Goal: Task Accomplishment & Management: Manage account settings

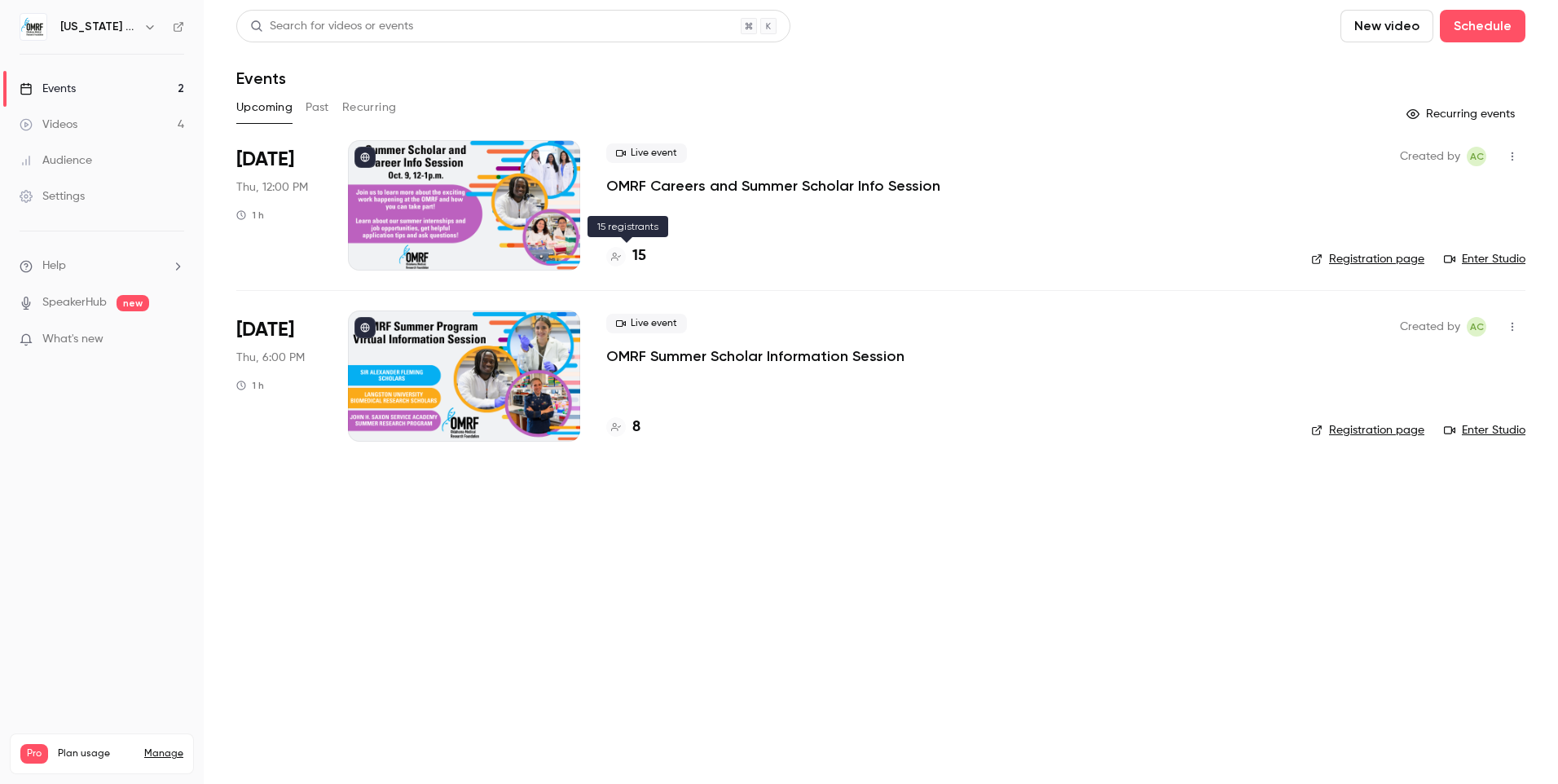
click at [643, 258] on h4 "15" at bounding box center [639, 256] width 13 height 22
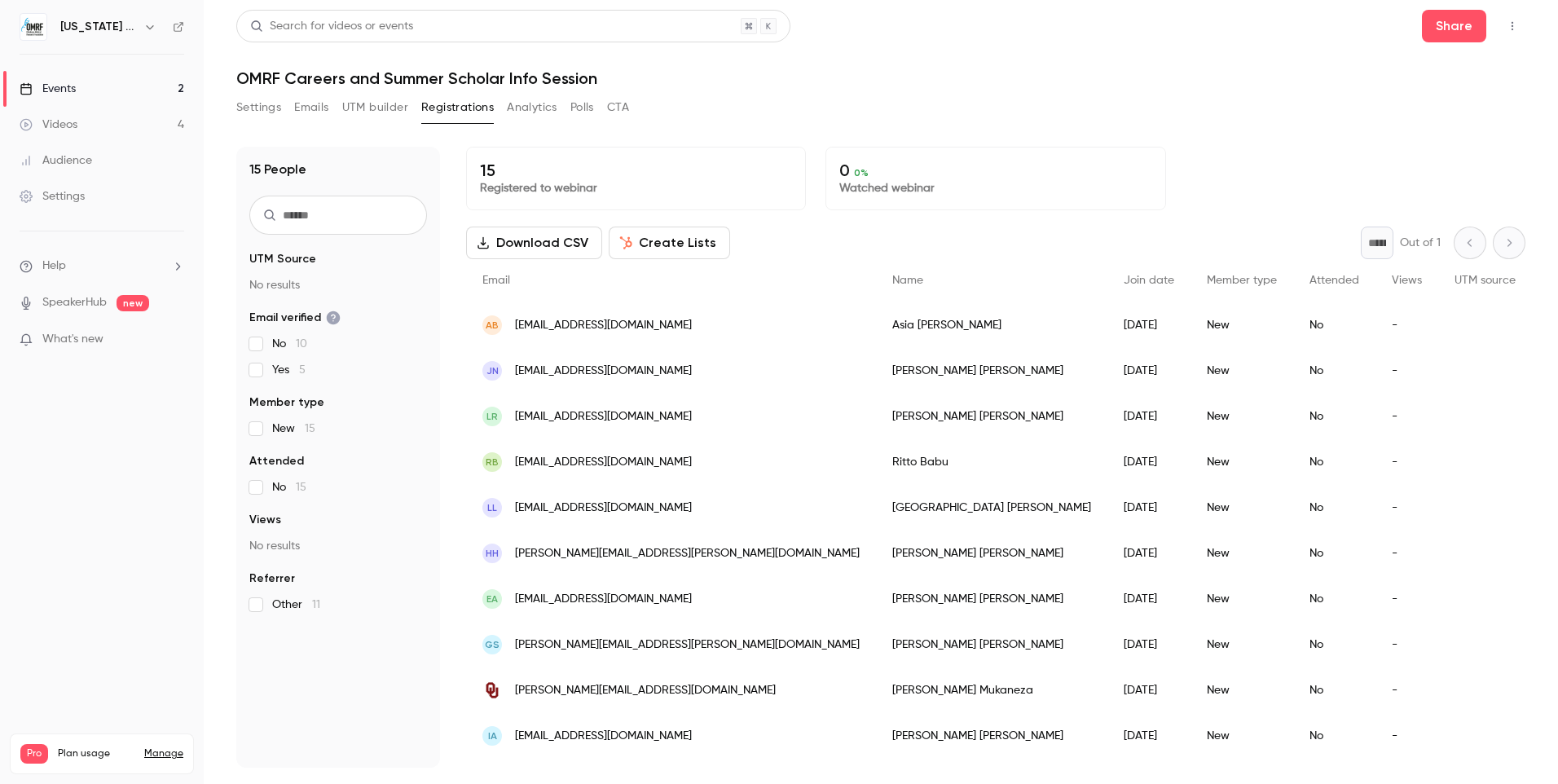
click at [248, 101] on button "Settings" at bounding box center [258, 107] width 45 height 26
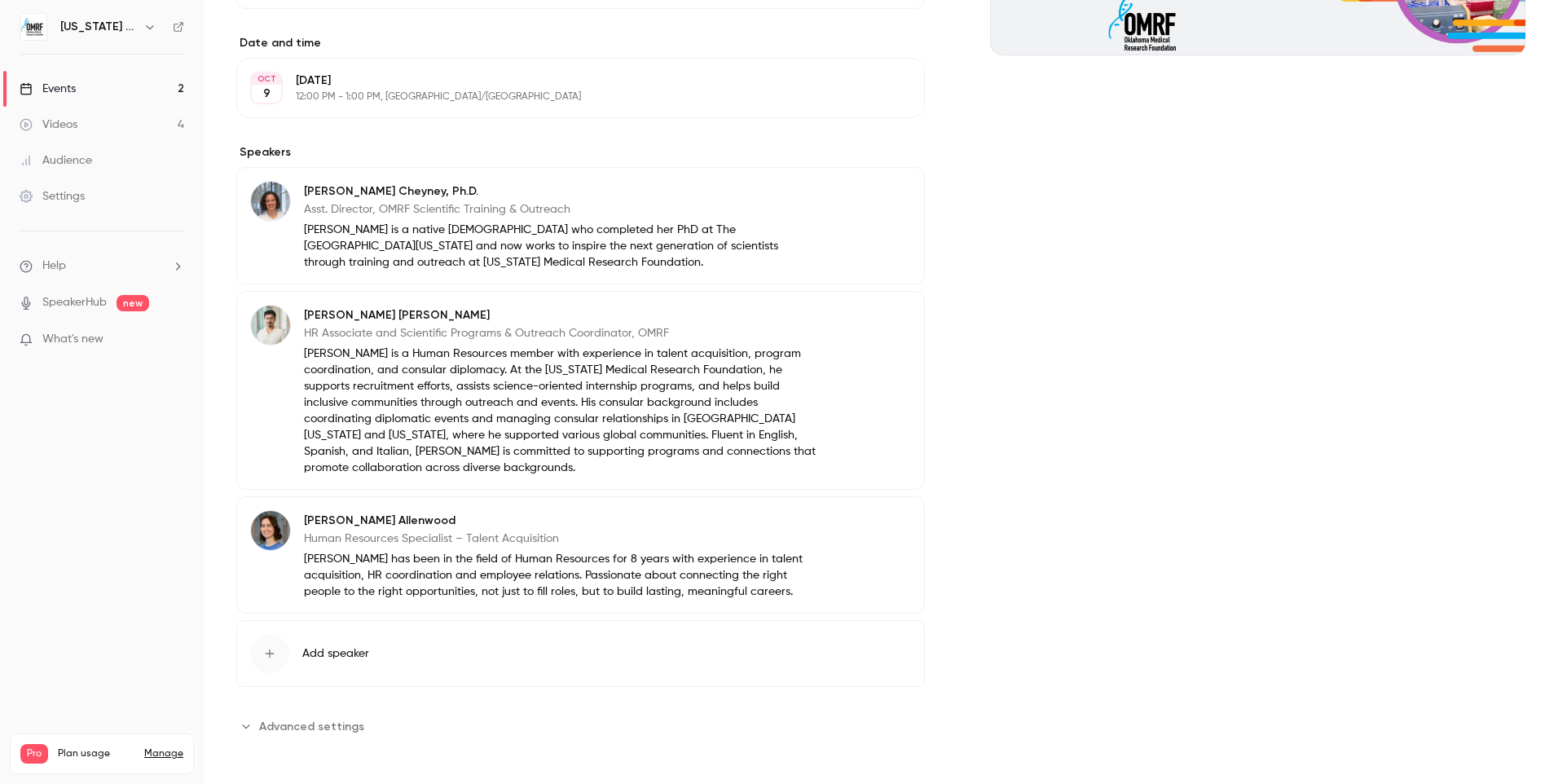
scroll to position [417, 0]
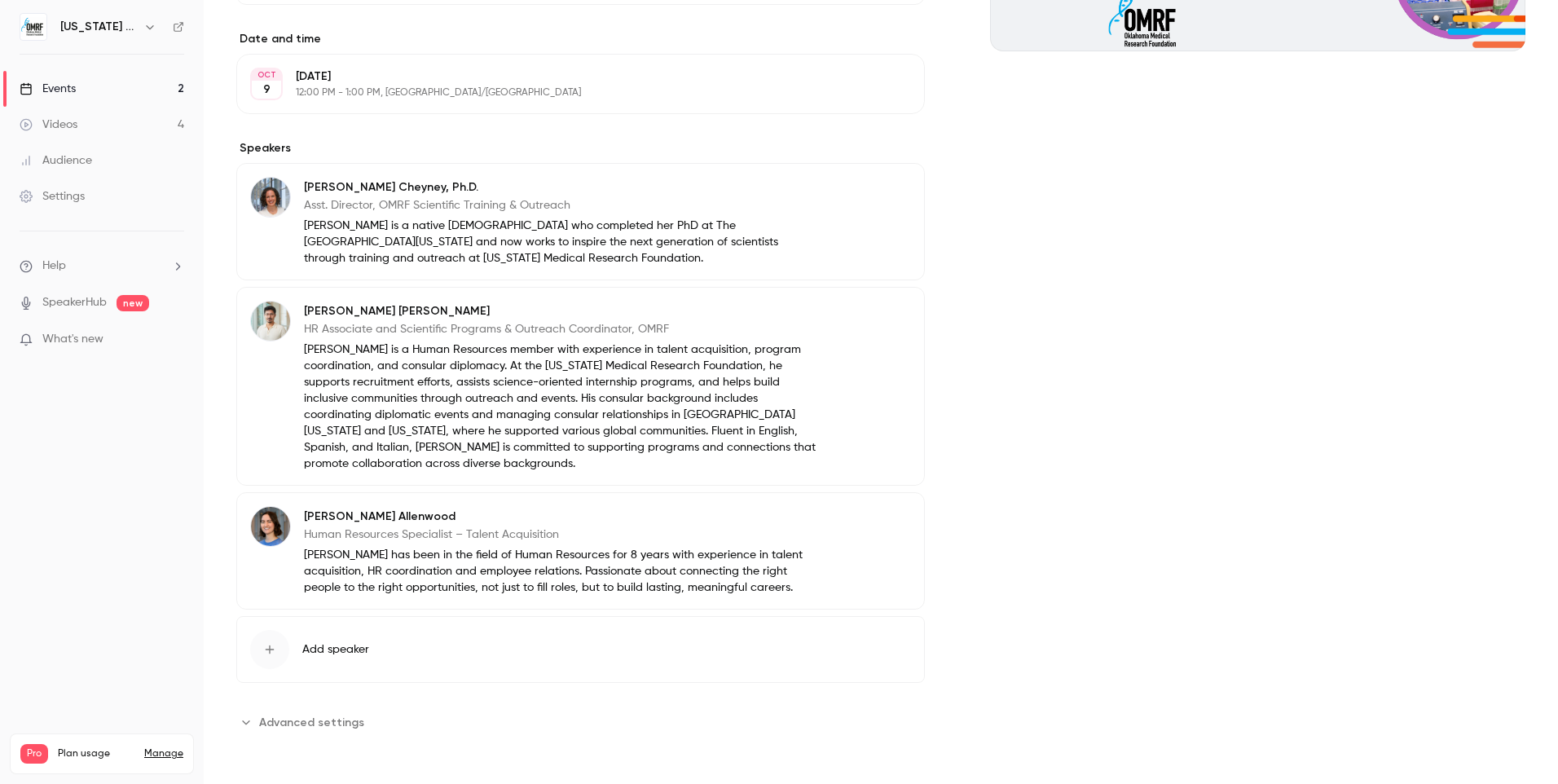
click at [883, 304] on button "Edit" at bounding box center [882, 313] width 60 height 26
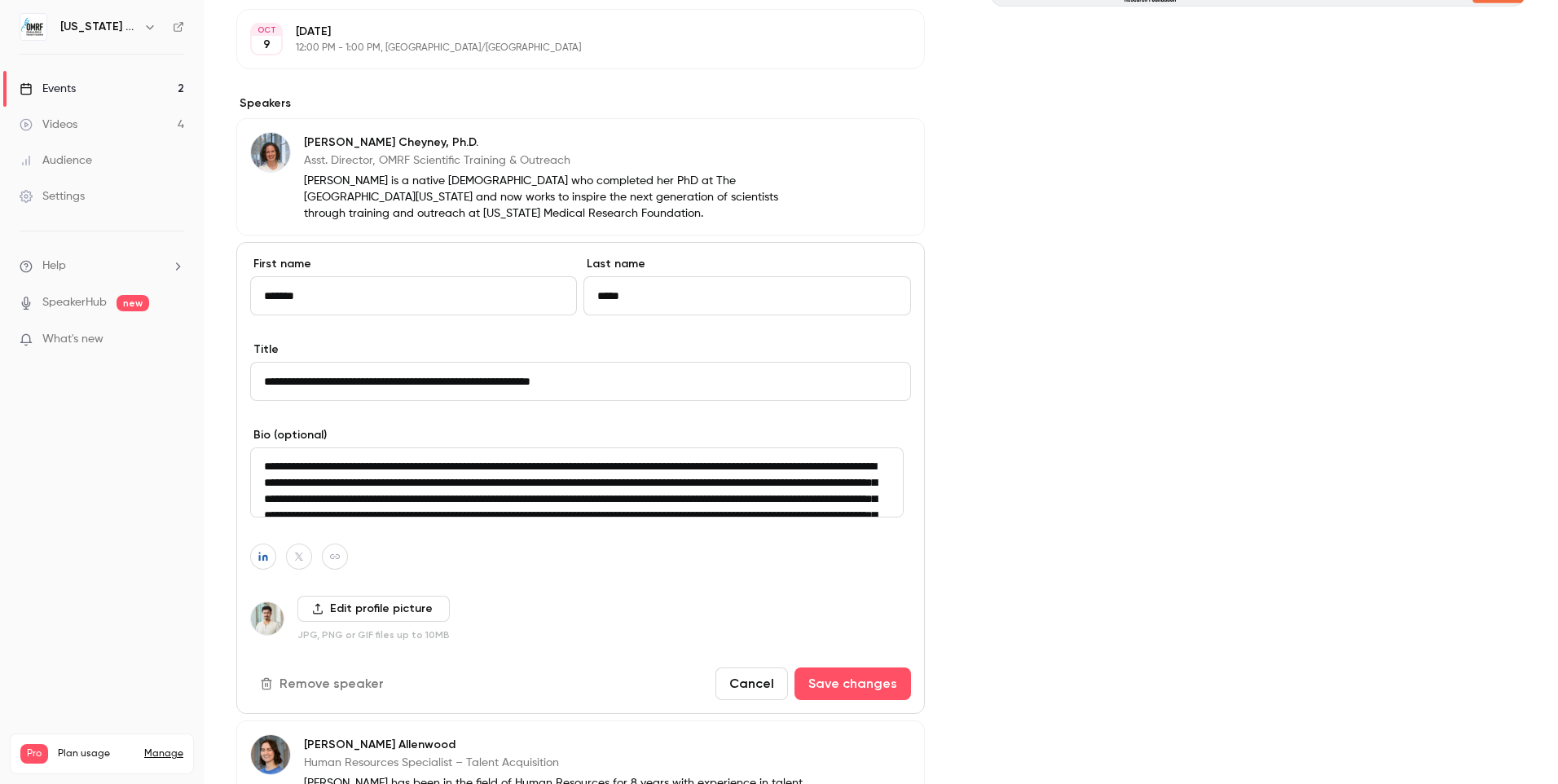
scroll to position [499, 0]
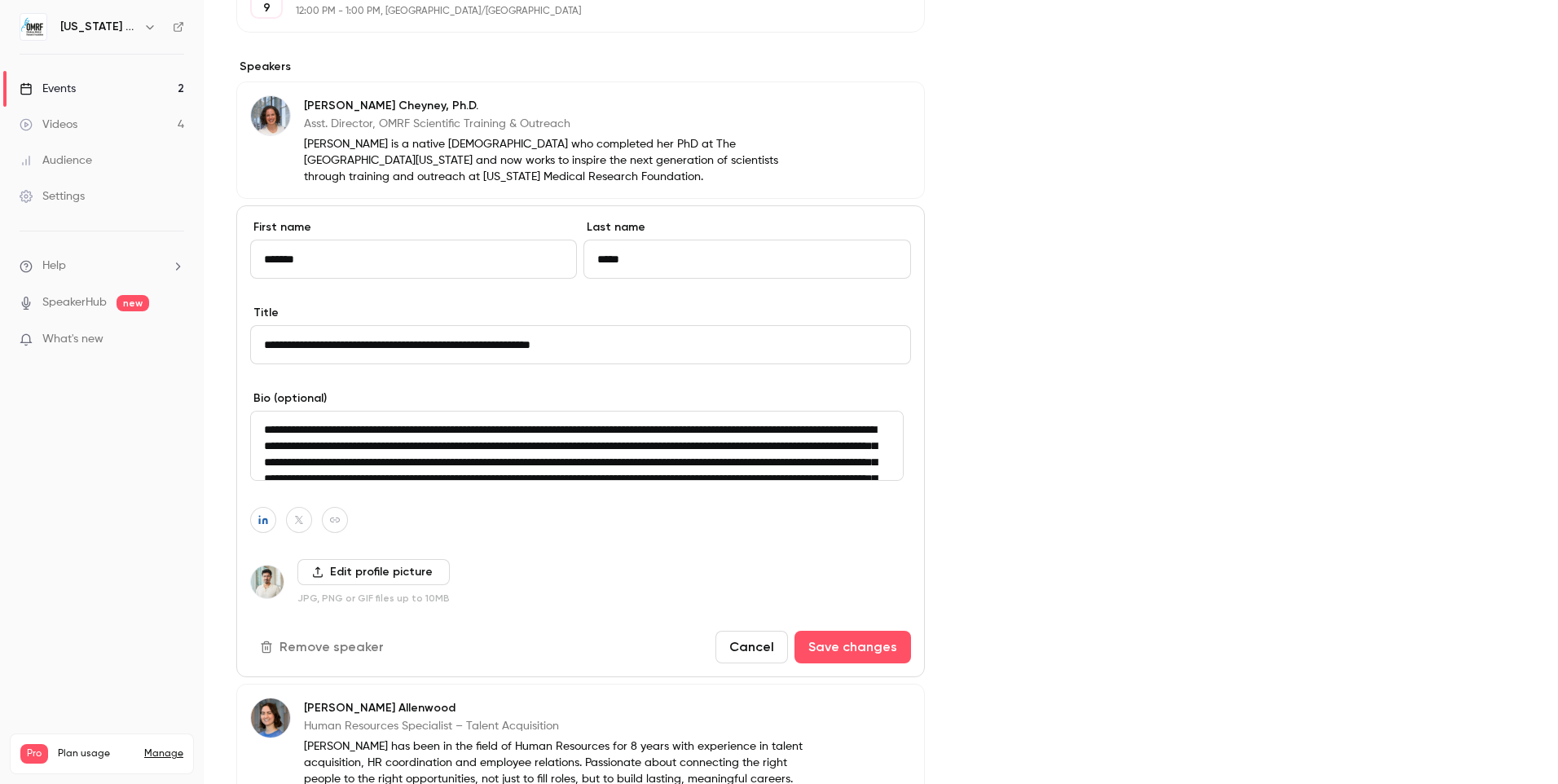
click at [346, 653] on button "Remove speaker" at bounding box center [324, 647] width 146 height 33
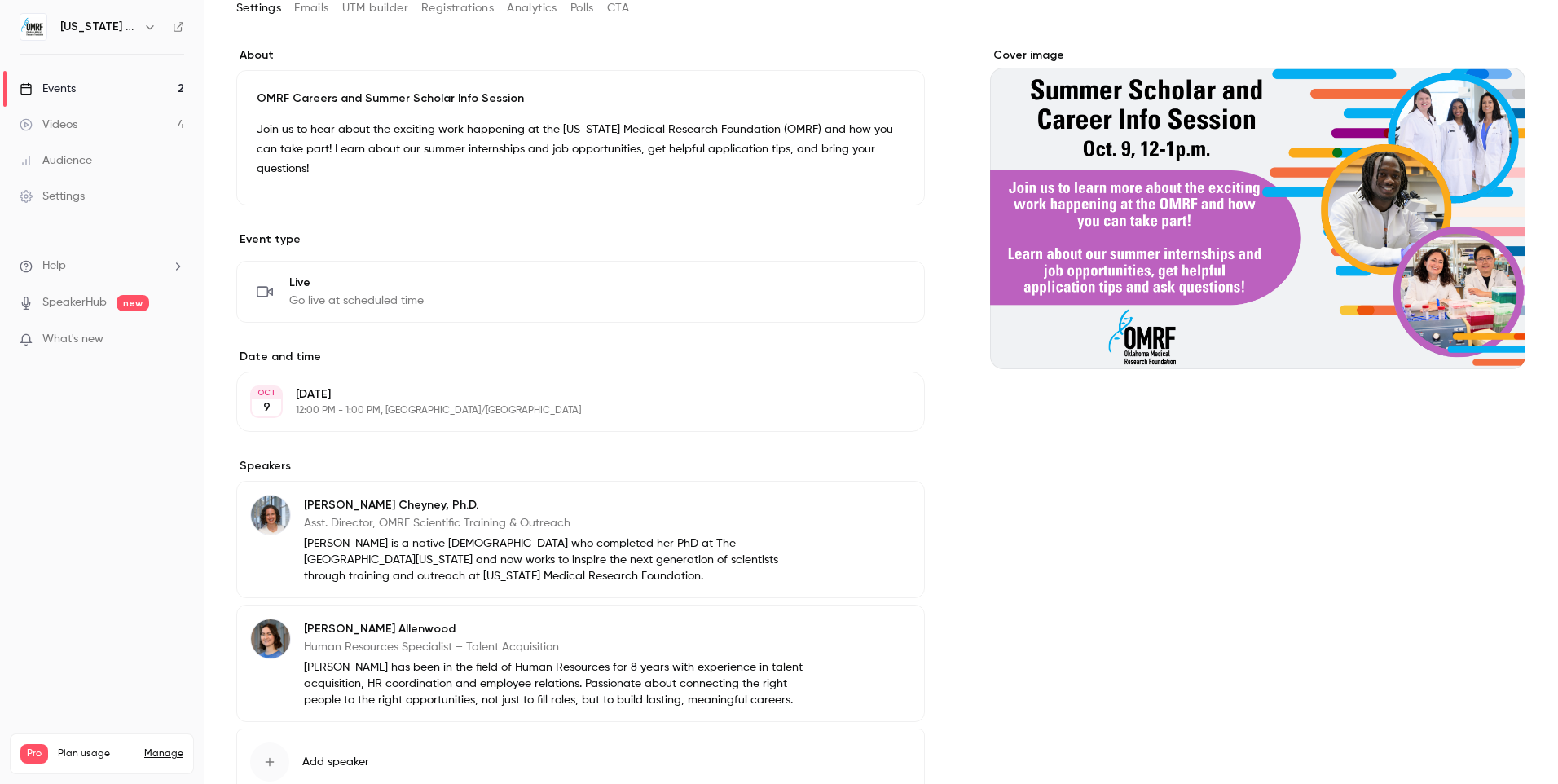
scroll to position [0, 0]
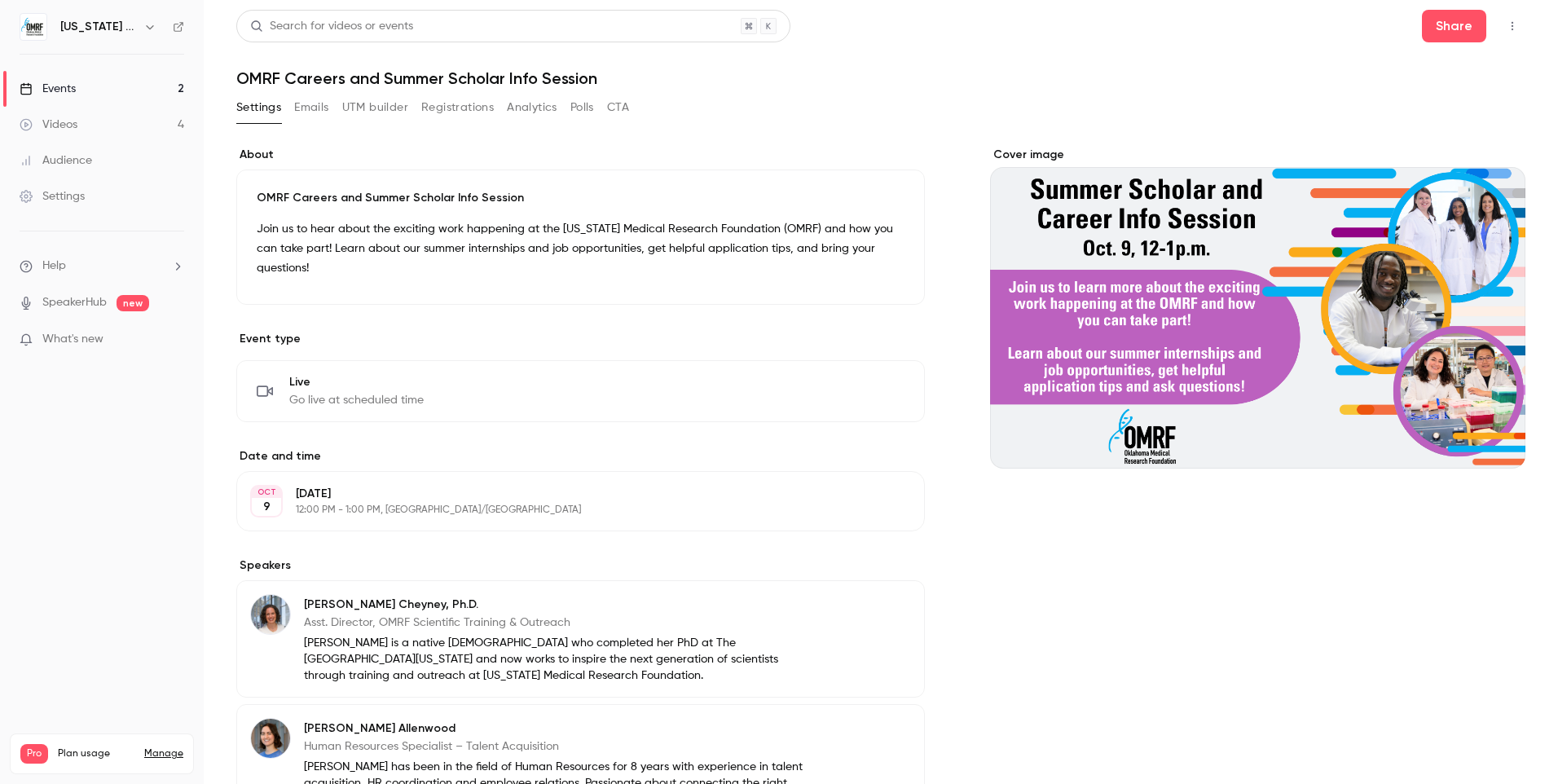
click at [61, 76] on link "Events 2" at bounding box center [101, 89] width 203 height 36
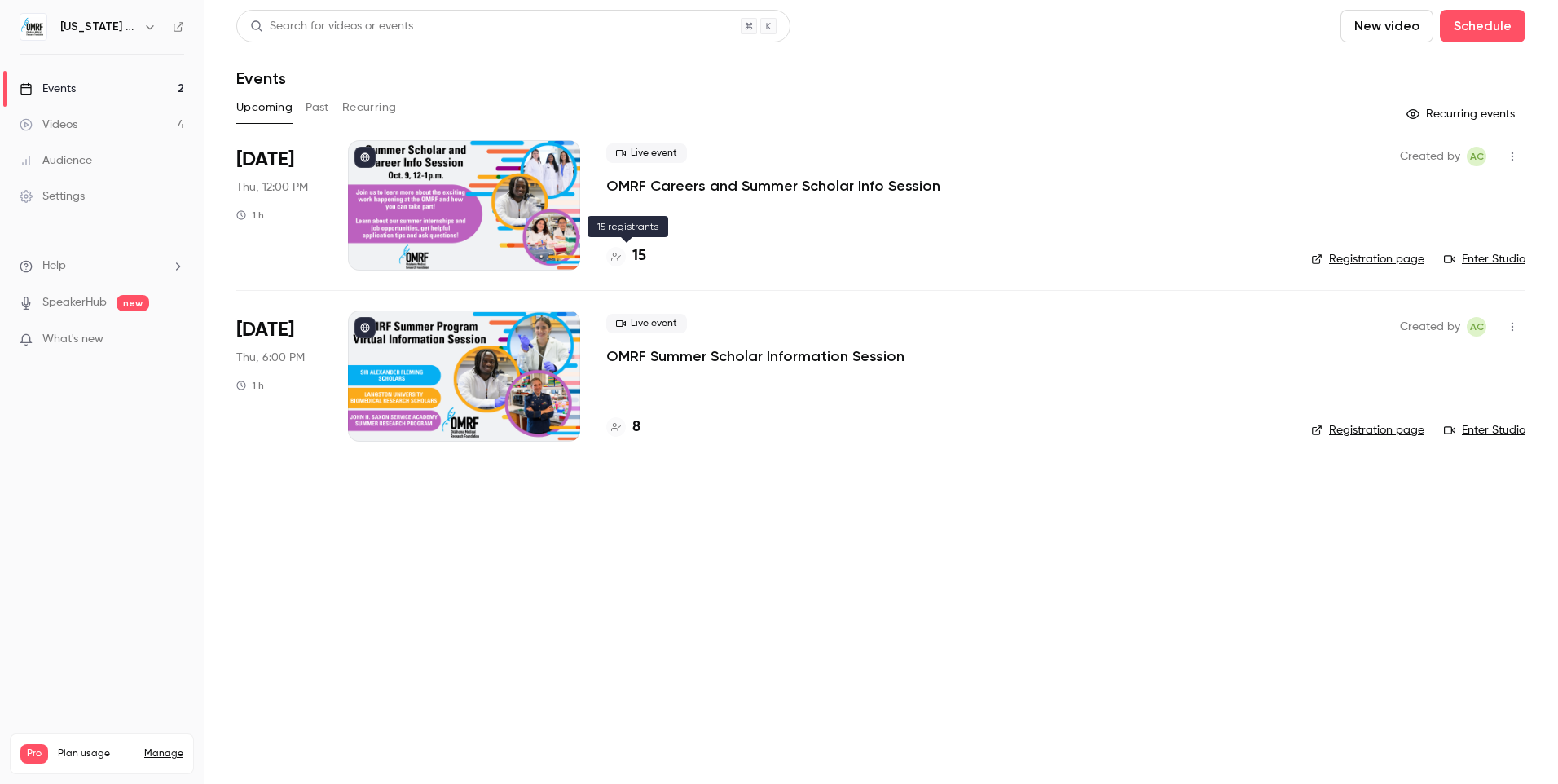
click at [638, 259] on h4 "15" at bounding box center [639, 256] width 13 height 22
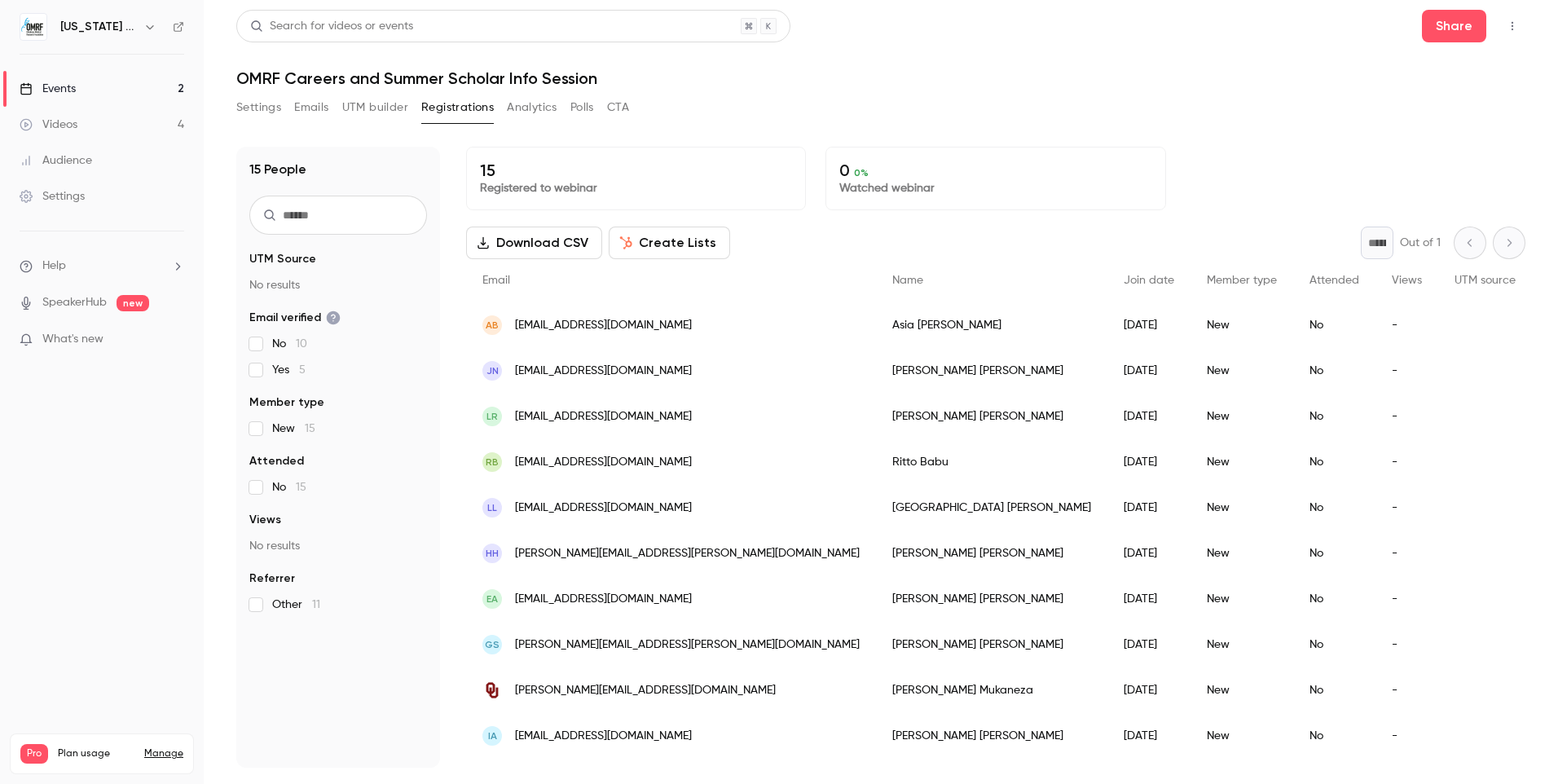
click at [273, 109] on button "Settings" at bounding box center [258, 107] width 45 height 26
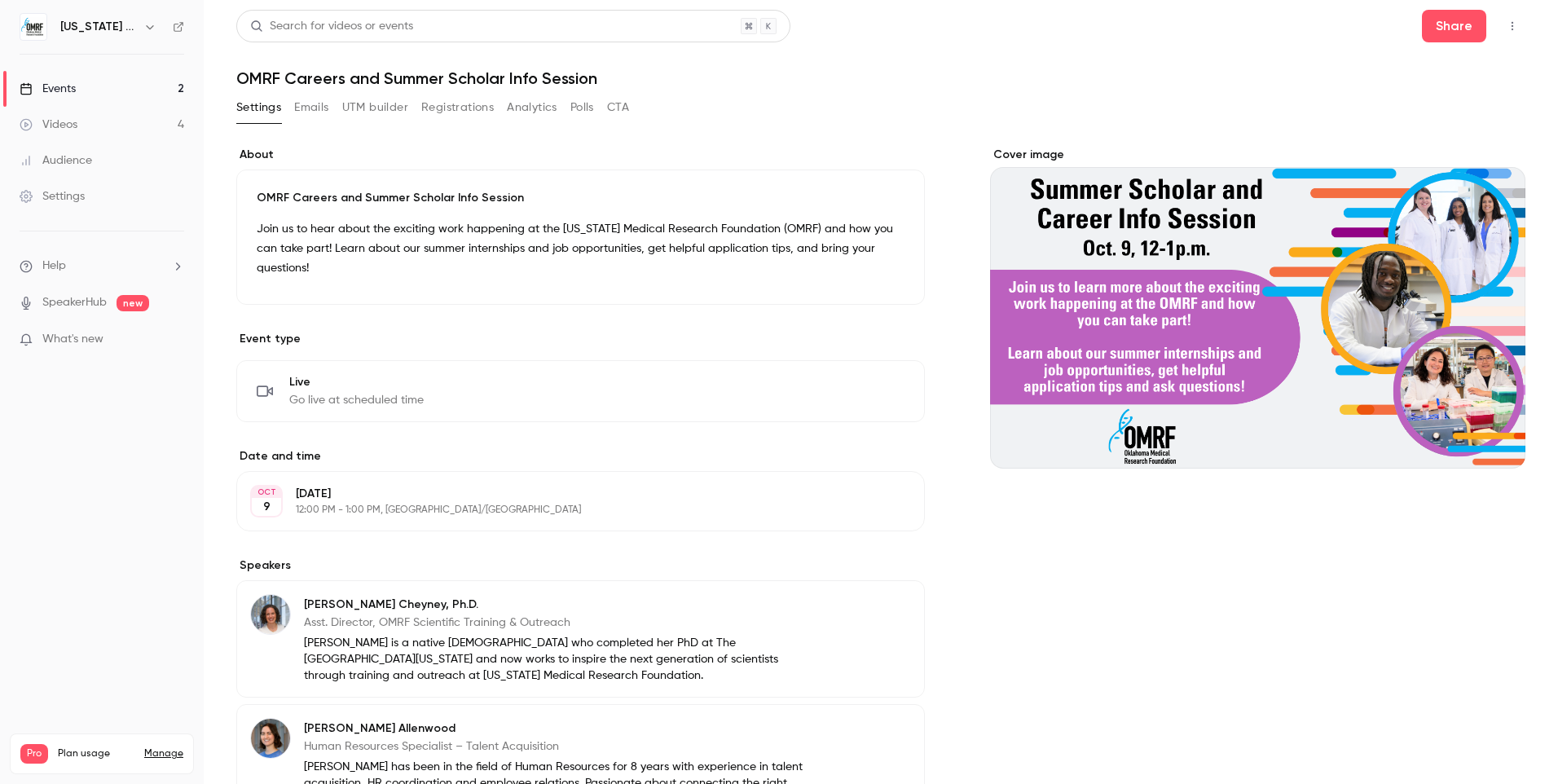
click at [140, 83] on link "Events 2" at bounding box center [101, 89] width 203 height 36
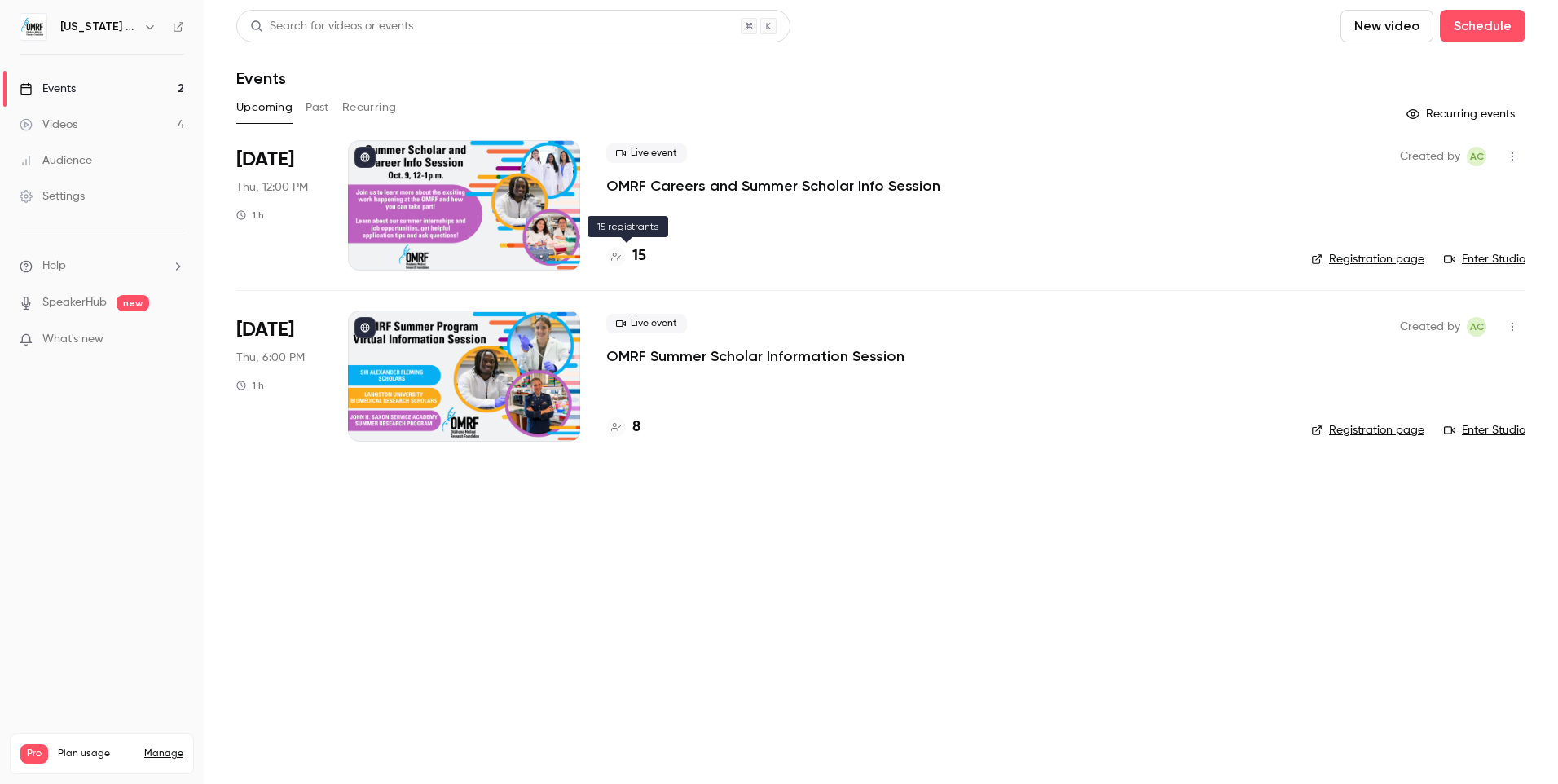
click at [635, 262] on h4 "15" at bounding box center [639, 256] width 13 height 22
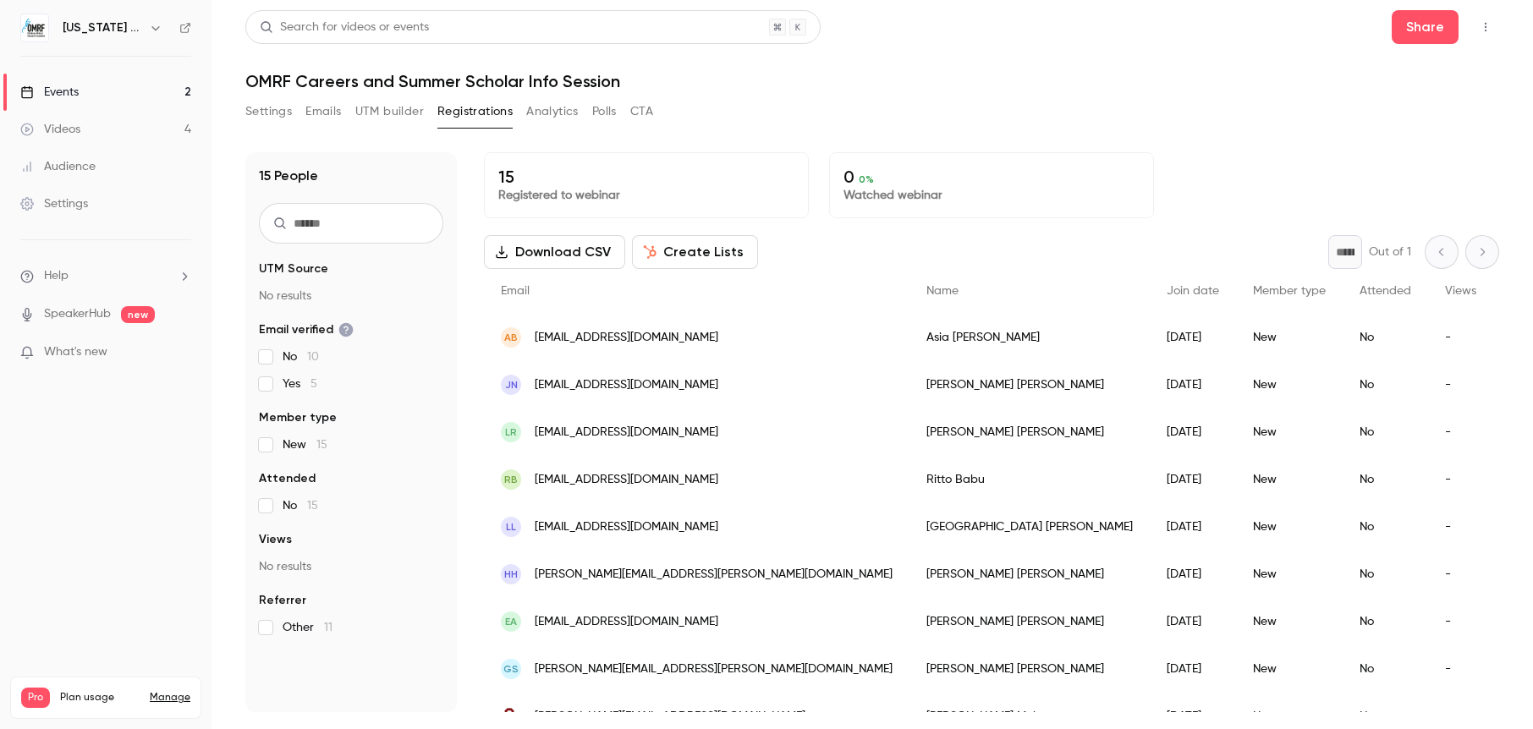
click at [735, 114] on div "Settings Emails UTM builder Registrations Analytics Polls CTA" at bounding box center [872, 115] width 1254 height 34
click at [803, 107] on div "Settings Emails UTM builder Registrations Analytics Polls CTA" at bounding box center [872, 115] width 1254 height 34
click at [995, 87] on h1 "OMRF Careers and Summer Scholar Info Session" at bounding box center [872, 81] width 1254 height 20
click at [1485, 27] on icon "button" at bounding box center [1486, 27] width 2 height 9
click at [1409, 109] on div "Enter Studio" at bounding box center [1420, 114] width 134 height 17
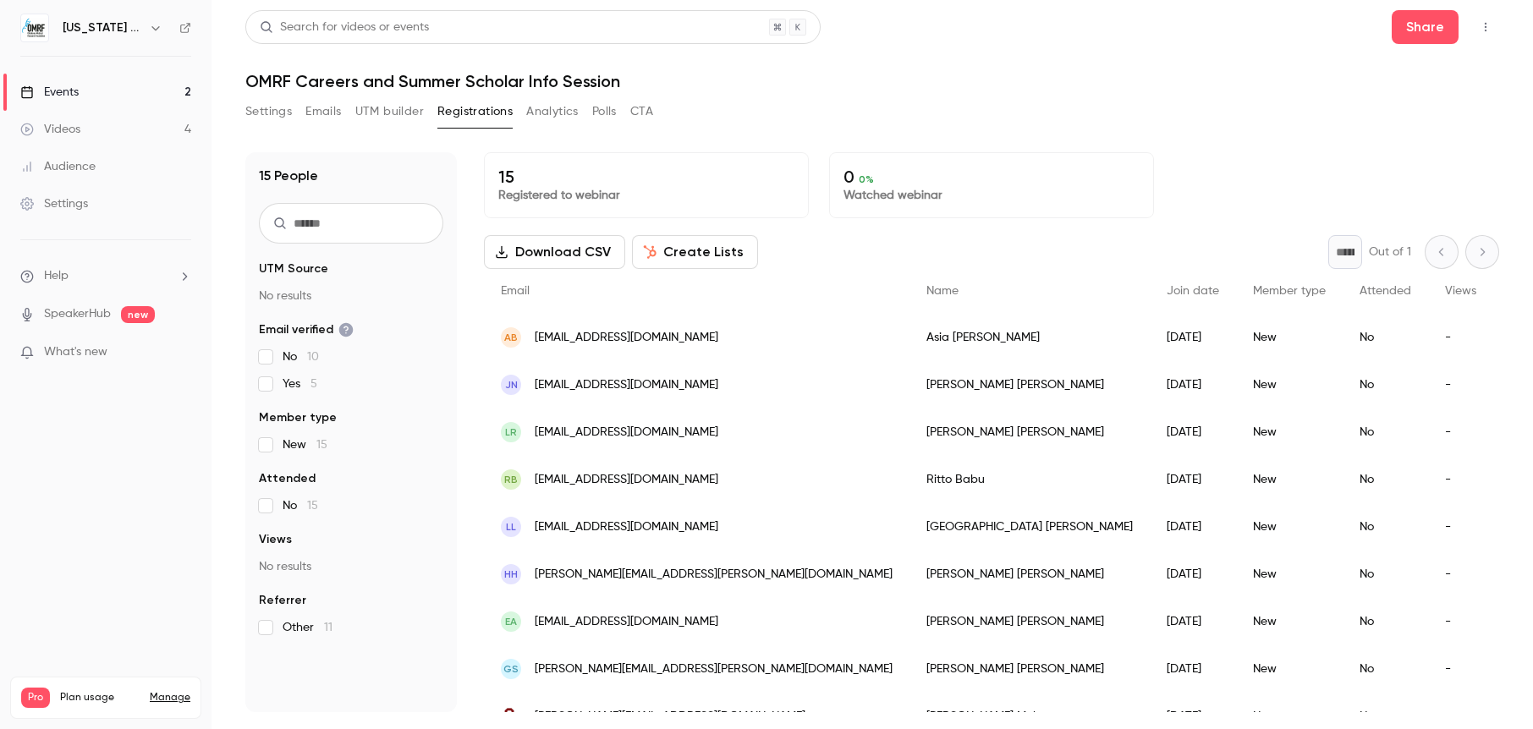
click at [92, 94] on link "Events 2" at bounding box center [105, 92] width 211 height 37
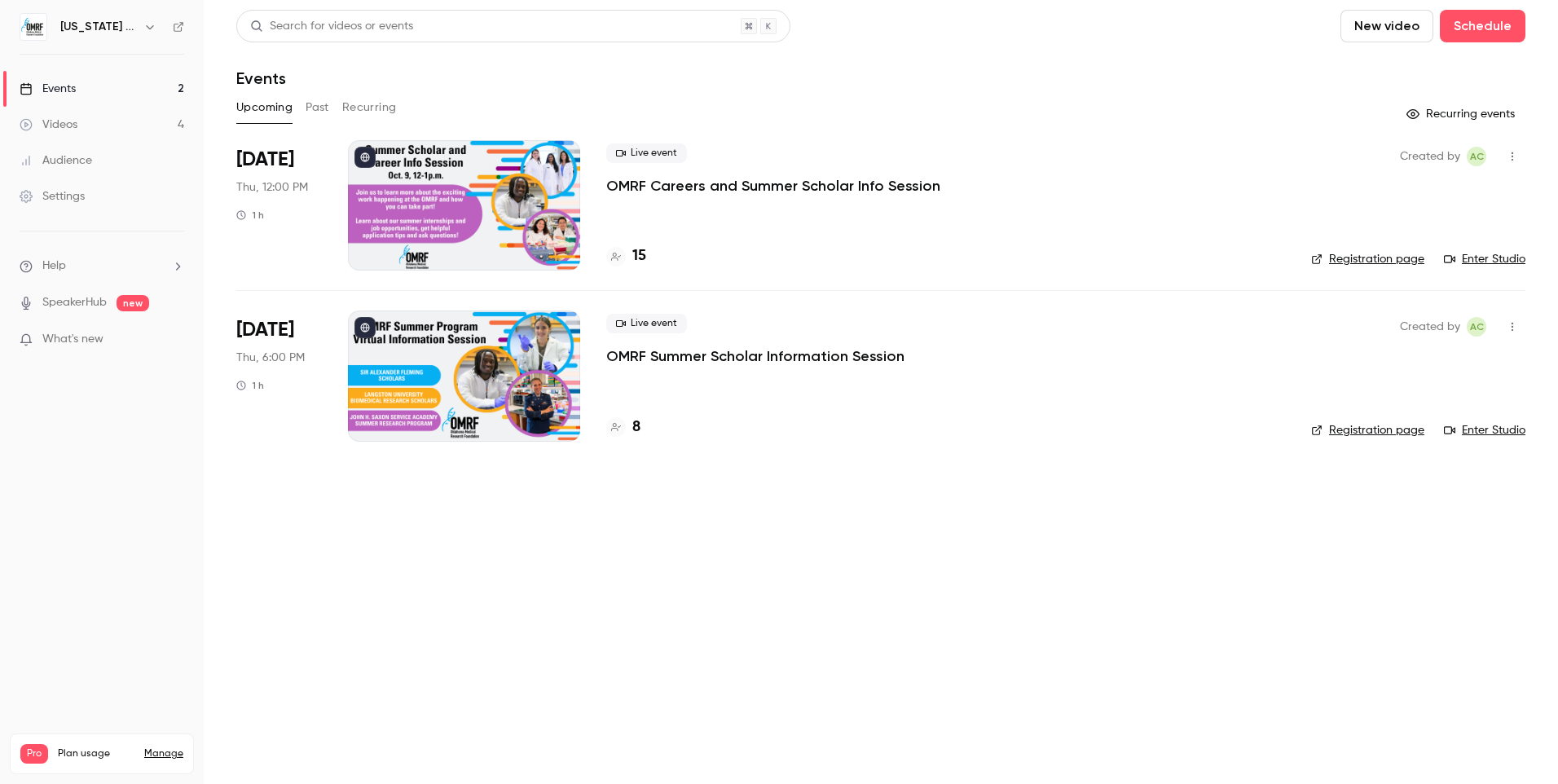
click at [692, 179] on p "OMRF Careers and Summer Scholar Info Session" at bounding box center [773, 186] width 334 height 19
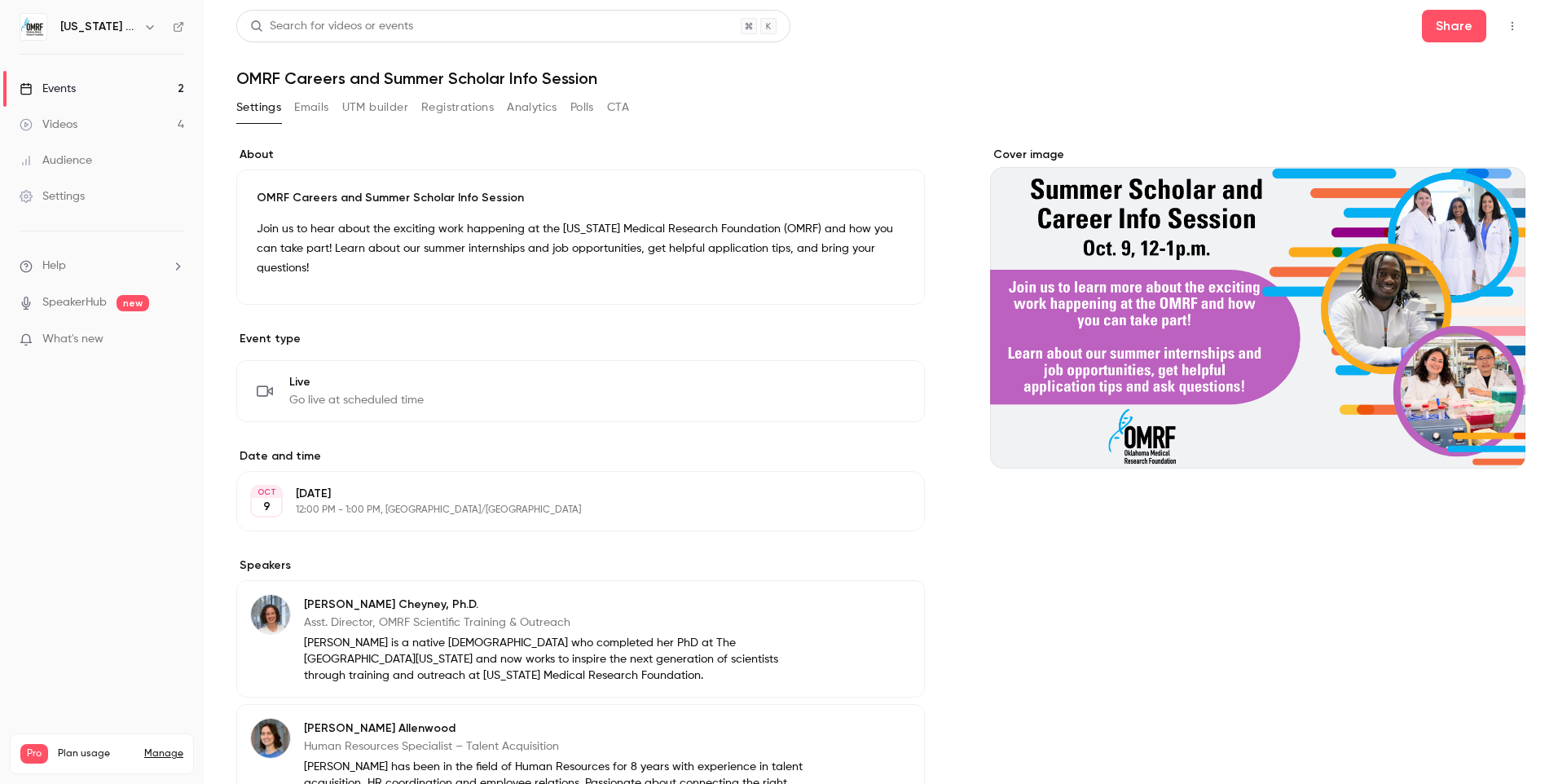
click at [1506, 25] on icon "button" at bounding box center [1513, 26] width 13 height 12
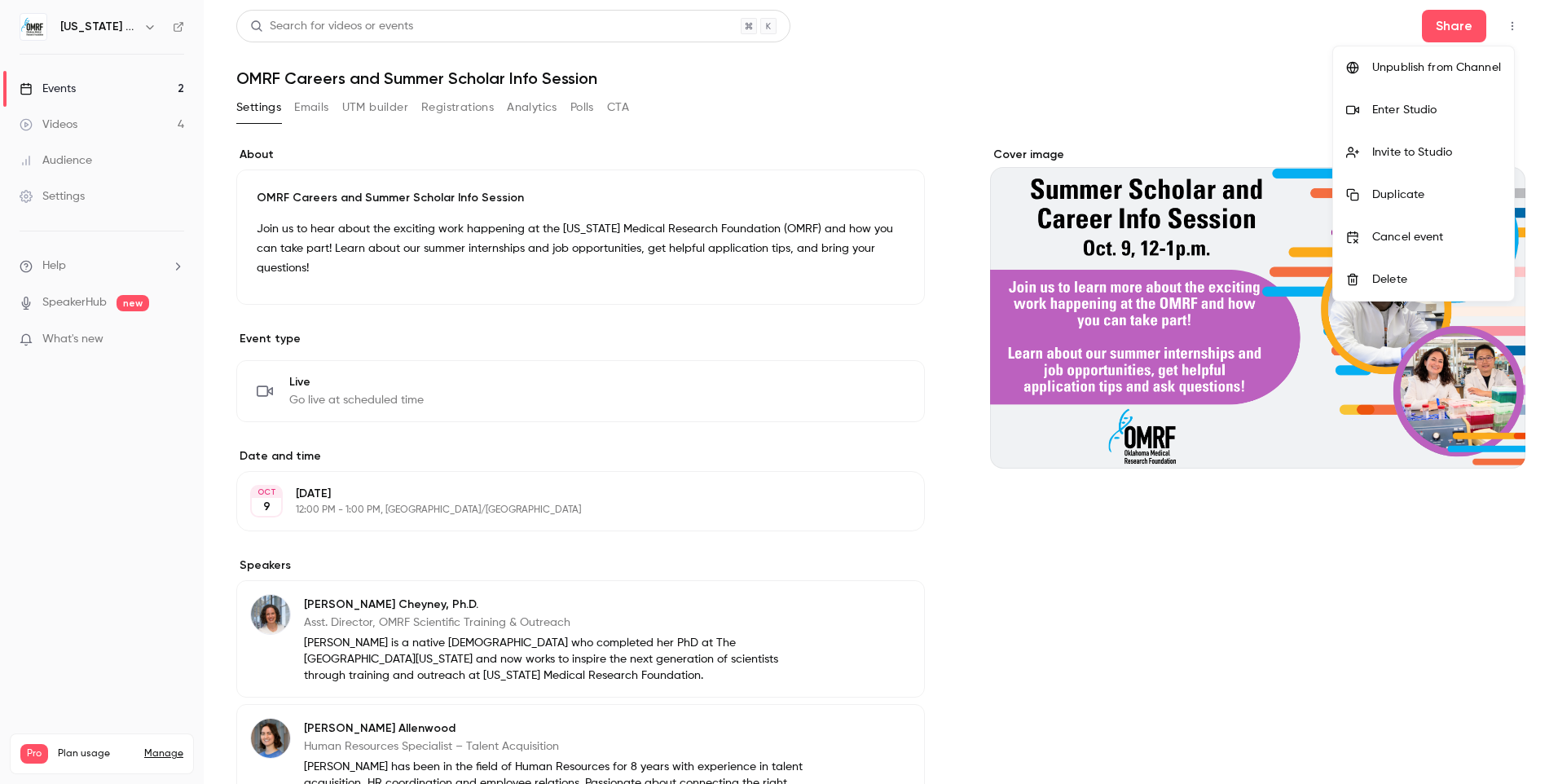
click at [1437, 113] on div "Enter Studio" at bounding box center [1437, 110] width 129 height 16
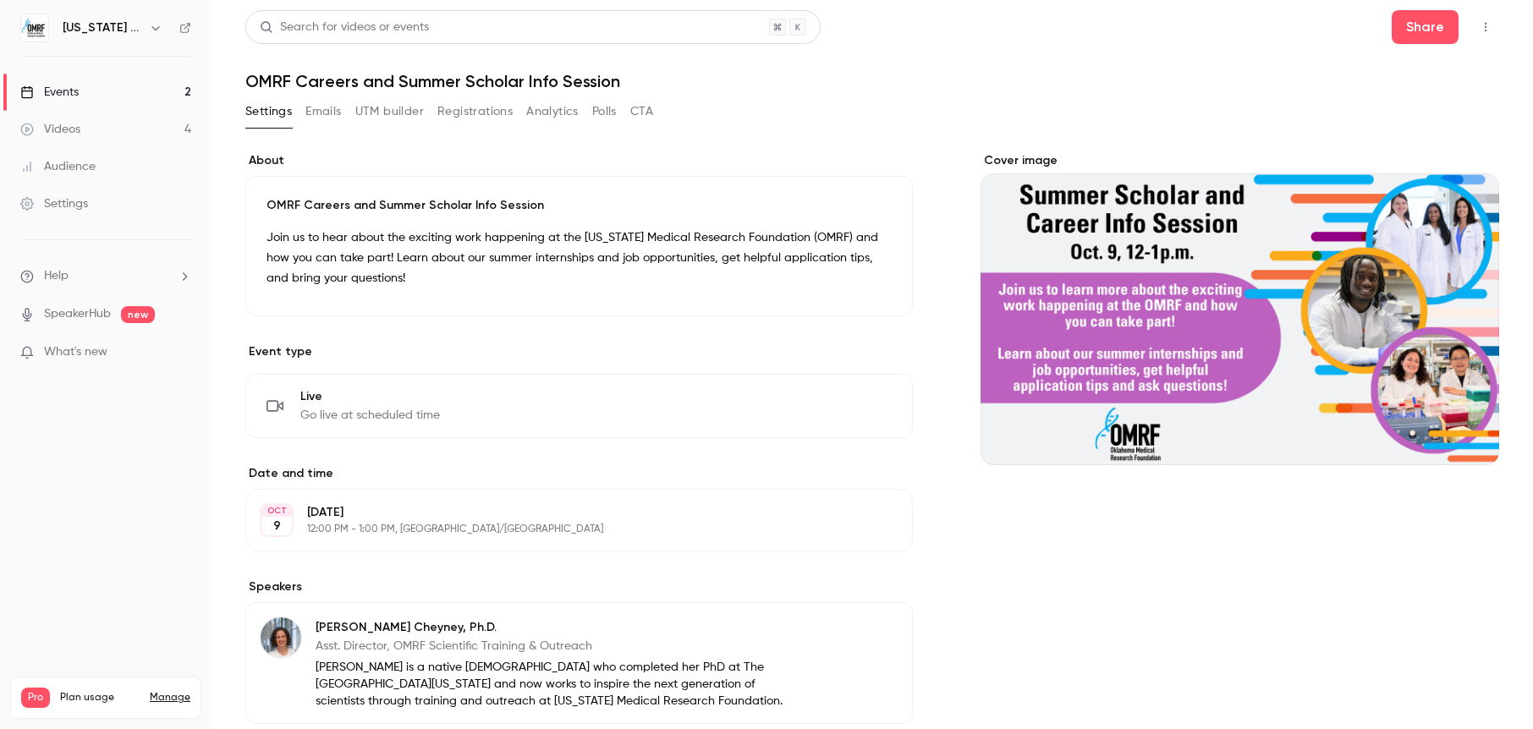
click at [121, 92] on link "Events 2" at bounding box center [105, 92] width 211 height 37
